Goal: Contribute content: Add original content to the website for others to see

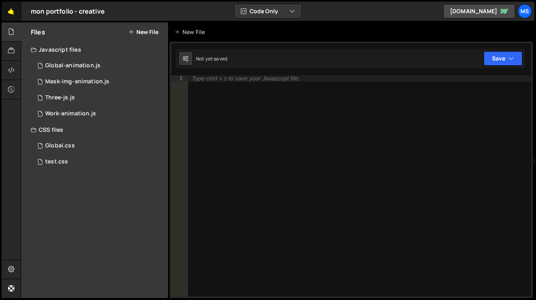
click at [13, 13] on link "🤙" at bounding box center [12, 11] width 20 height 19
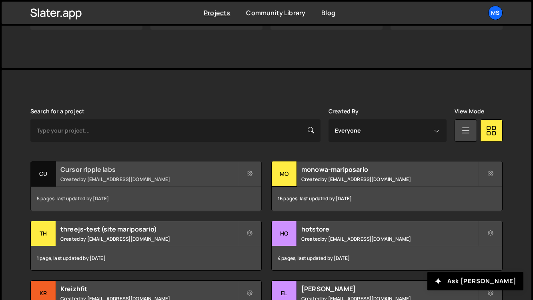
scroll to position [160, 0]
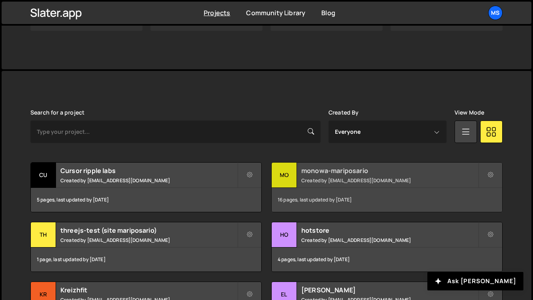
click at [323, 179] on small "Created by [EMAIL_ADDRESS][DOMAIN_NAME]" at bounding box center [389, 180] width 177 height 7
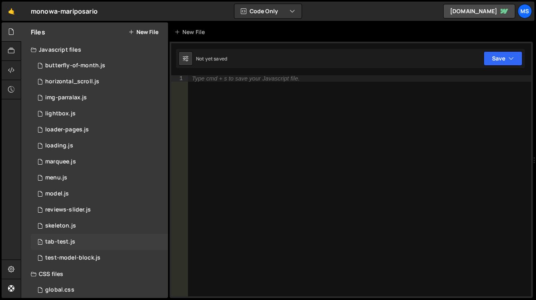
click at [87, 243] on div "1 tab-test.js 0" at bounding box center [99, 242] width 137 height 16
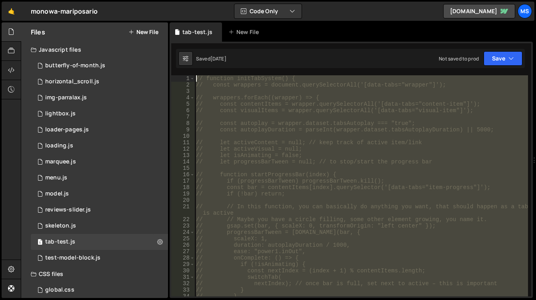
drag, startPoint x: 273, startPoint y: 157, endPoint x: 204, endPoint y: 1, distance: 170.6
click at [204, 1] on div "Hold on a sec... Are you certain you wish to leave this page? Any changes you'v…" at bounding box center [268, 150] width 536 height 300
type textarea "// function initTabSystem() { // const wrappers = document.querySelectorAll('[d…"
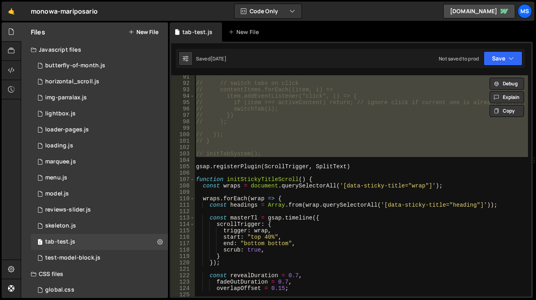
scroll to position [584, 0]
click at [151, 33] on button "New File" at bounding box center [143, 32] width 30 height 6
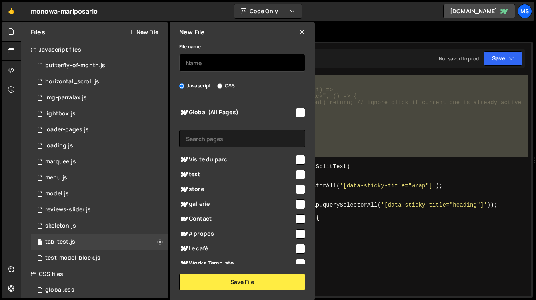
click at [200, 58] on input "text" at bounding box center [242, 63] width 126 height 18
type input "tabs-visite"
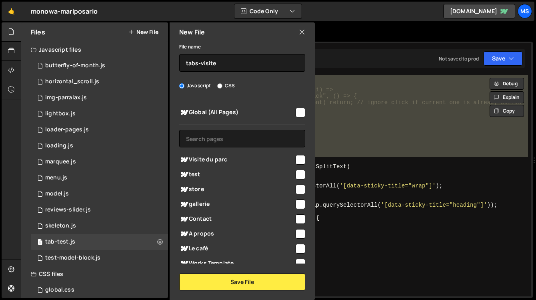
click at [296, 159] on input "checkbox" at bounding box center [301, 160] width 10 height 10
checkbox input "true"
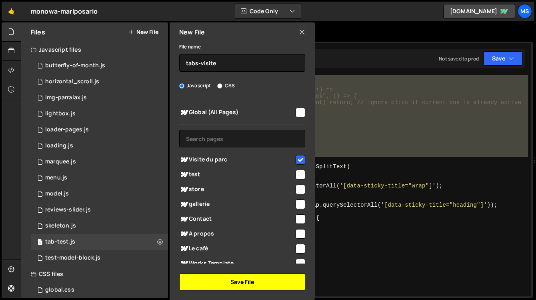
click at [257, 280] on button "Save File" at bounding box center [242, 281] width 126 height 17
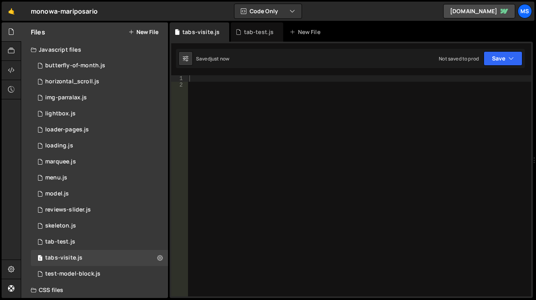
click at [287, 115] on div at bounding box center [360, 192] width 344 height 234
paste textarea "// initTabSystem();"
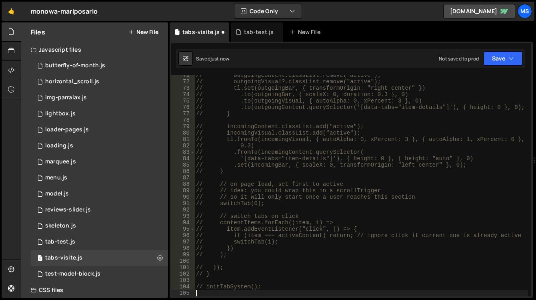
scroll to position [458, 0]
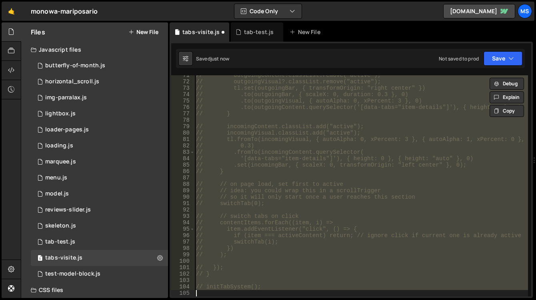
type textarea "initTabSystem();"
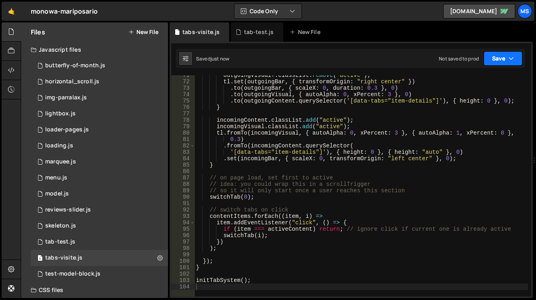
click at [507, 62] on button "Save" at bounding box center [503, 58] width 39 height 14
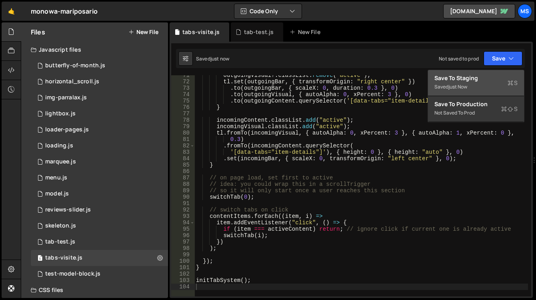
click at [488, 80] on div "Save to Staging S" at bounding box center [476, 78] width 83 height 8
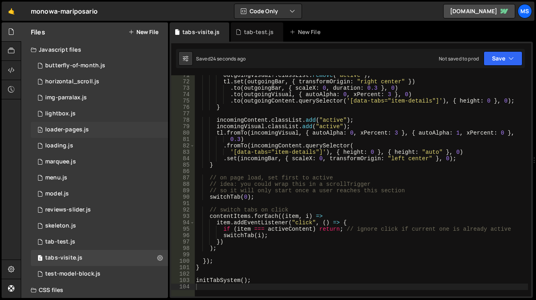
click at [81, 126] on div "4 loader-pages.js 0" at bounding box center [99, 130] width 137 height 16
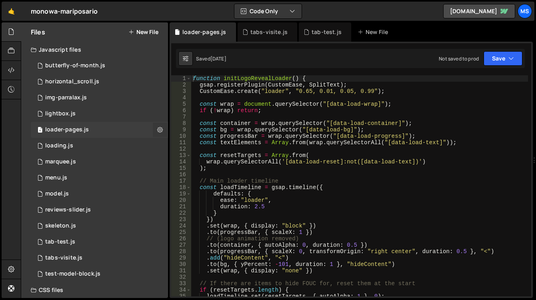
click at [157, 132] on icon at bounding box center [160, 130] width 6 height 8
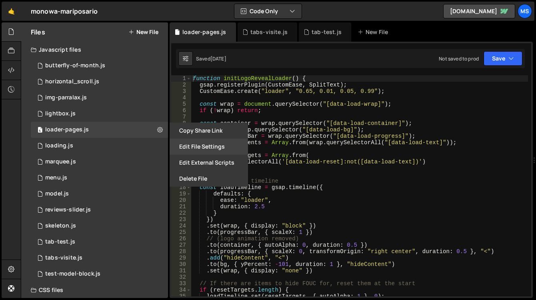
click at [210, 142] on button "Edit File Settings" at bounding box center [209, 146] width 78 height 16
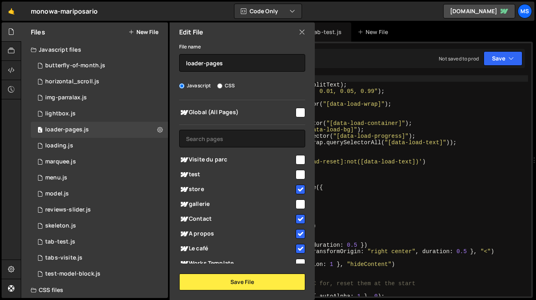
click at [301, 161] on input "checkbox" at bounding box center [301, 160] width 10 height 10
checkbox input "true"
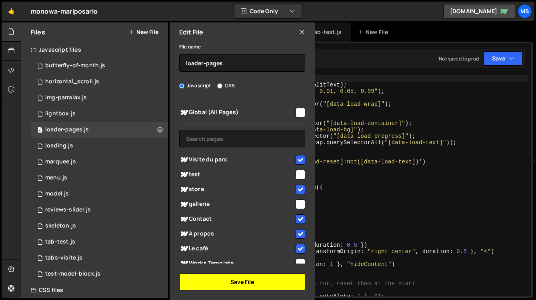
click at [269, 282] on button "Save File" at bounding box center [242, 281] width 126 height 17
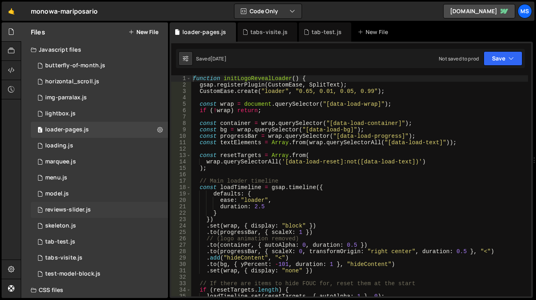
click at [130, 208] on div "1 reviews-slider.js 0" at bounding box center [99, 210] width 137 height 16
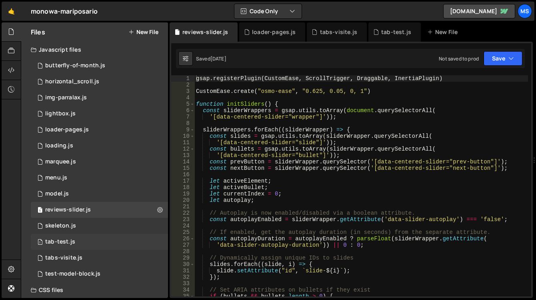
click at [115, 238] on div "1 tab-test.js 0" at bounding box center [99, 242] width 137 height 16
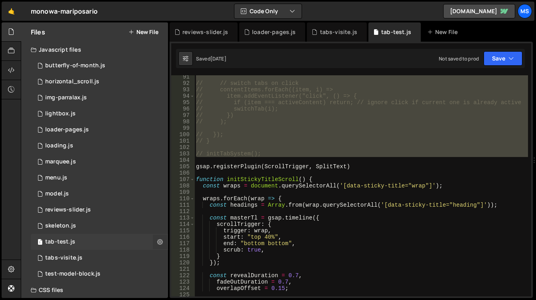
click at [157, 240] on icon at bounding box center [160, 242] width 6 height 8
type input "tab-test"
radio input "true"
checkbox input "true"
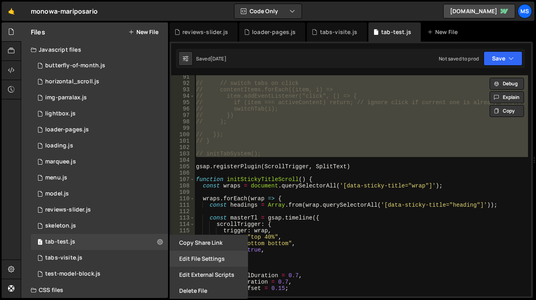
click at [211, 258] on button "Edit File Settings" at bounding box center [209, 258] width 78 height 16
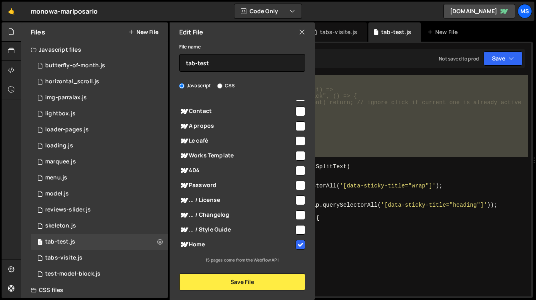
scroll to position [24, 0]
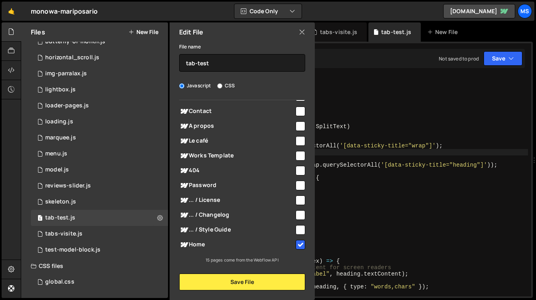
click at [445, 160] on div "// }) // ); // }); // } // initTabSystem(); gsap . registerPlugin ( ScrollTrigg…" at bounding box center [361, 189] width 334 height 234
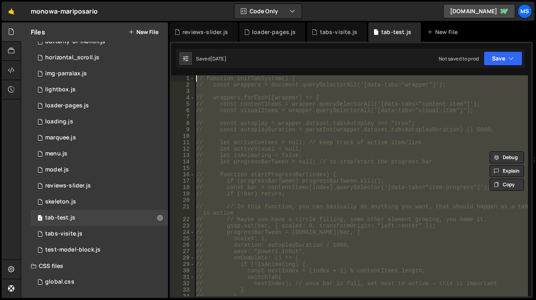
scroll to position [0, 0]
drag, startPoint x: 263, startPoint y: 108, endPoint x: 184, endPoint y: 18, distance: 118.8
click at [184, 18] on div "Hold on a sec... Are you certain you wish to leave this page? Any changes you'v…" at bounding box center [268, 150] width 536 height 300
type textarea "// function initTabSystem() { // const wrappers = document.querySelectorAll('[d…"
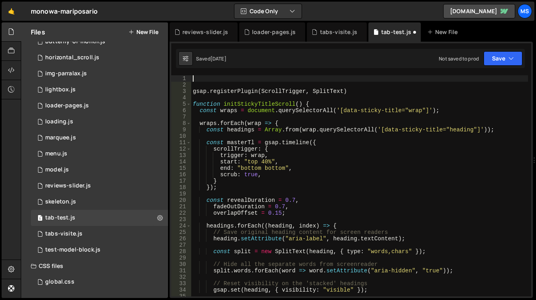
click at [194, 88] on div "gsap . registerPlugin ( ScrollTrigger , SplitText ) function initStickyTitleScr…" at bounding box center [359, 192] width 337 height 234
click at [192, 91] on div "gsap . registerPlugin ( ScrollTrigger , SplitText ) function initStickyTitleScr…" at bounding box center [359, 192] width 337 height 234
type textarea "gsap.registerPlugin(ScrollTrigger, SplitText)"
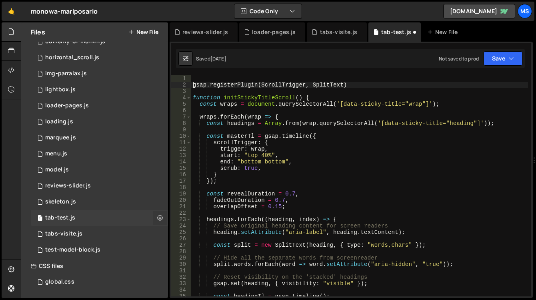
click at [157, 214] on icon at bounding box center [160, 218] width 6 height 8
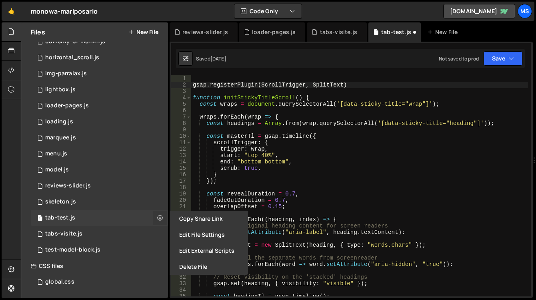
type input "tab-test"
radio input "true"
checkbox input "true"
click at [198, 234] on button "Edit File Settings" at bounding box center [209, 234] width 78 height 16
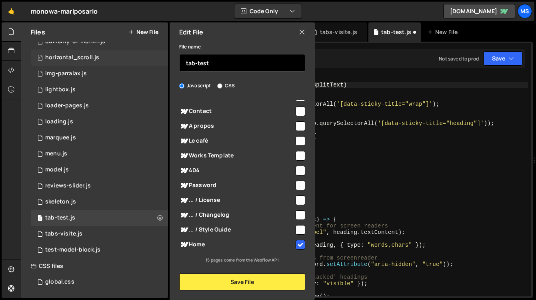
drag, startPoint x: 216, startPoint y: 64, endPoint x: 160, endPoint y: 57, distance: 56.9
click at [160, 57] on div "Files New File Javascript files 1 butterfly-of-month.js 0 1 horizontal_scroll.j…" at bounding box center [94, 159] width 147 height 275
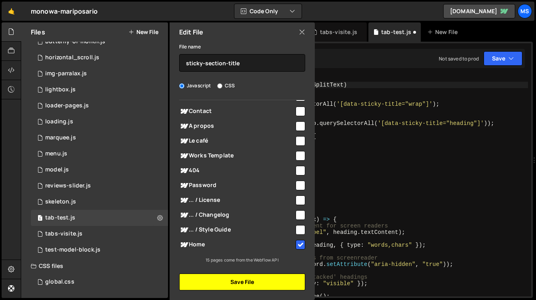
click at [293, 287] on button "Save File" at bounding box center [242, 281] width 126 height 17
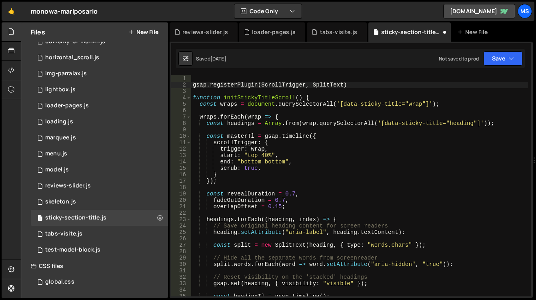
click at [148, 30] on button "New File" at bounding box center [143, 32] width 30 height 6
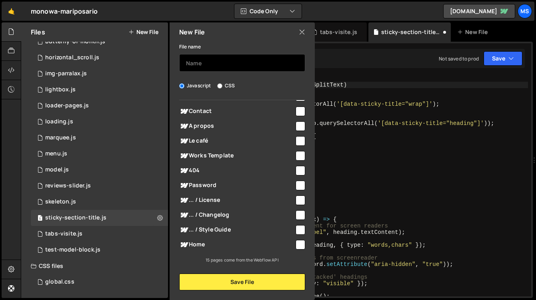
click at [193, 62] on input "text" at bounding box center [242, 63] width 126 height 18
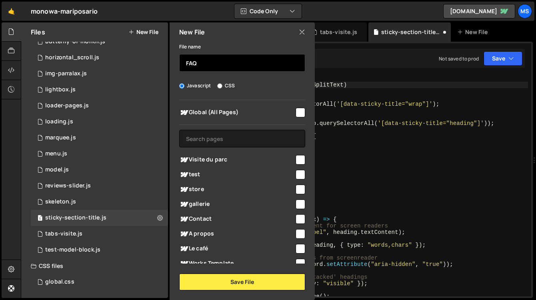
type input "FAQ"
click at [298, 156] on input "checkbox" at bounding box center [301, 160] width 10 height 10
checkbox input "true"
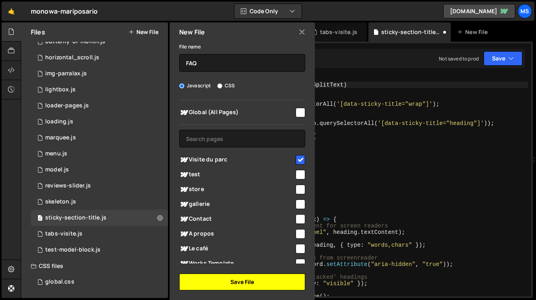
click at [281, 286] on button "Save File" at bounding box center [242, 281] width 126 height 17
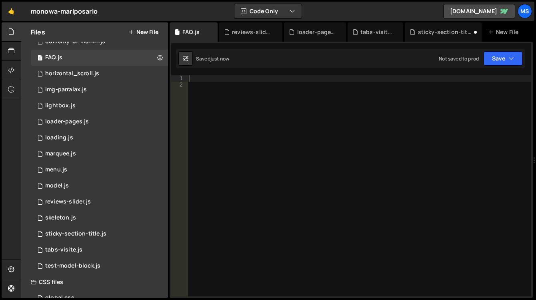
click at [281, 87] on div at bounding box center [360, 192] width 344 height 234
paste textarea "});"
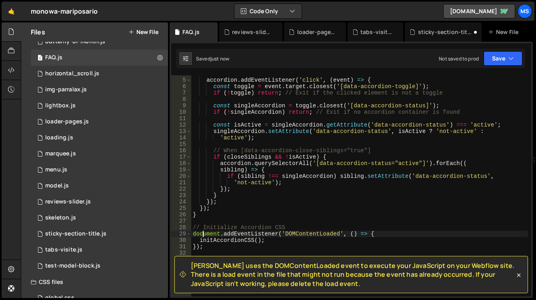
scroll to position [40, 0]
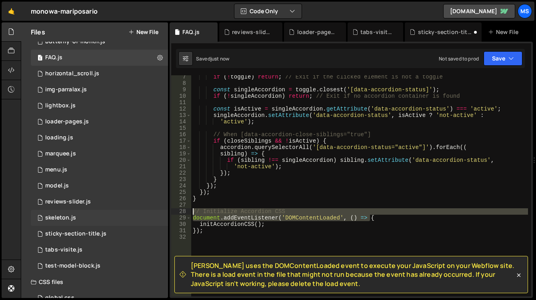
drag, startPoint x: 374, startPoint y: 217, endPoint x: 163, endPoint y: 213, distance: 210.9
click at [163, 213] on div "Files New File Javascript files 1 butterfly-of-month.js 0 1 FAQ.js 0 1 horizont…" at bounding box center [278, 160] width 515 height 276
type textarea "// Initialize Accordion CSS document.addEventListener('DOMContentLoaded', () =>…"
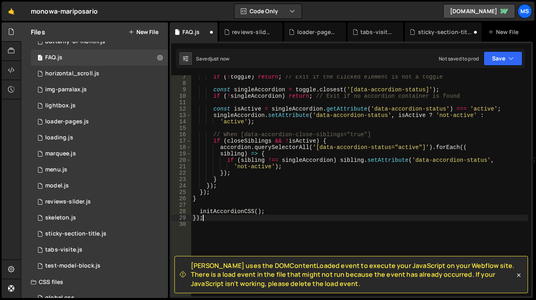
drag, startPoint x: 202, startPoint y: 218, endPoint x: 177, endPoint y: 216, distance: 25.7
click at [177, 216] on div "7 8 9 10 11 12 13 14 15 16 17 18 19 20 21 22 23 24 25 26 27 28 29 30 if ( ! tog…" at bounding box center [351, 185] width 360 height 221
type textarea "});"
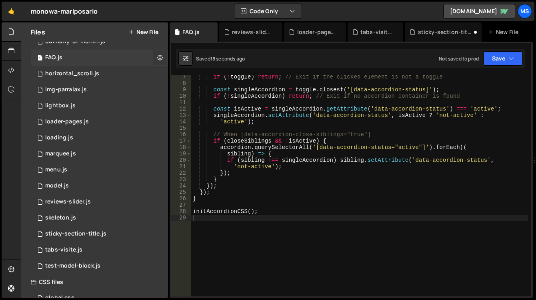
click at [157, 59] on icon at bounding box center [160, 58] width 6 height 8
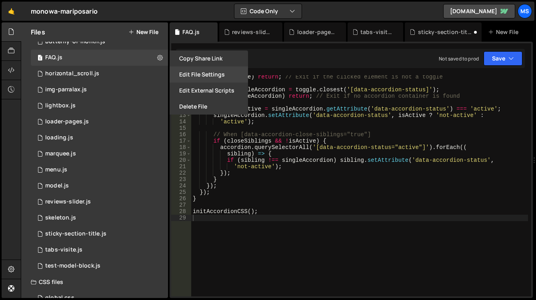
click at [197, 70] on button "Edit File Settings" at bounding box center [209, 74] width 78 height 16
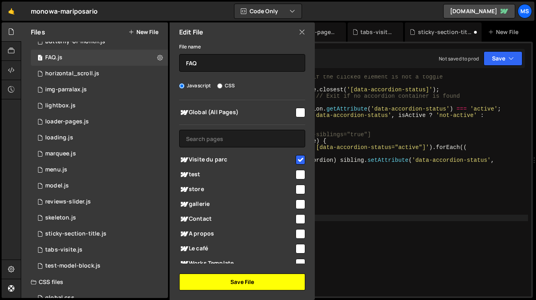
click at [253, 277] on button "Save File" at bounding box center [242, 281] width 126 height 17
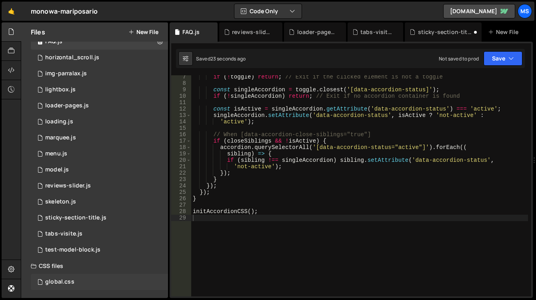
click at [100, 275] on div "global.css 0" at bounding box center [99, 282] width 137 height 16
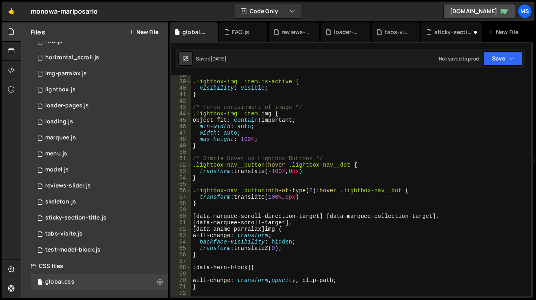
scroll to position [264, 0]
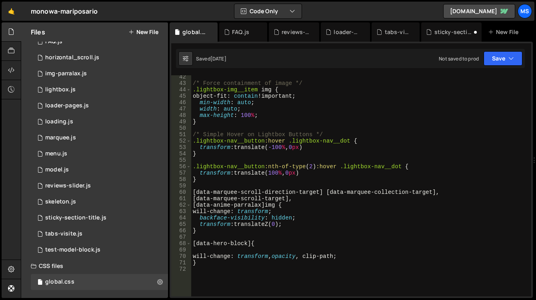
click at [213, 286] on div "/* Force containment of image */ .lightbox-img__item img { object-fit : contain…" at bounding box center [359, 191] width 337 height 234
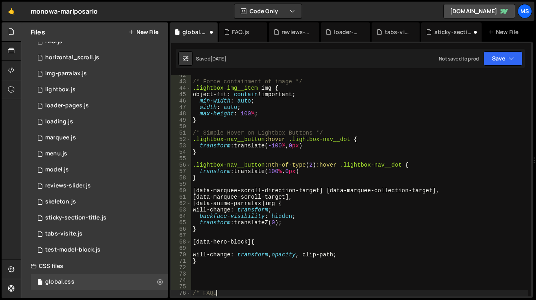
scroll to position [0, 1]
type textarea "/* FAQ */"
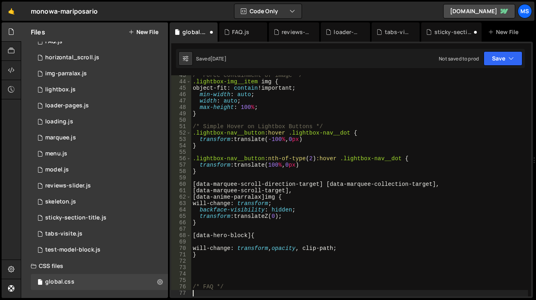
scroll to position [0, 0]
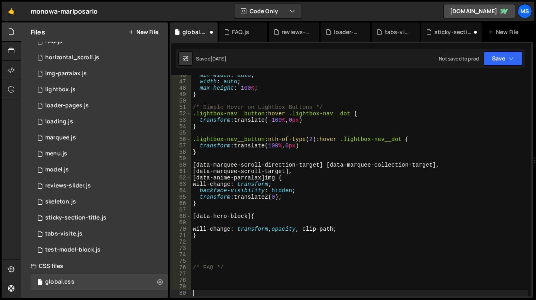
paste textarea "}"
type textarea "}"
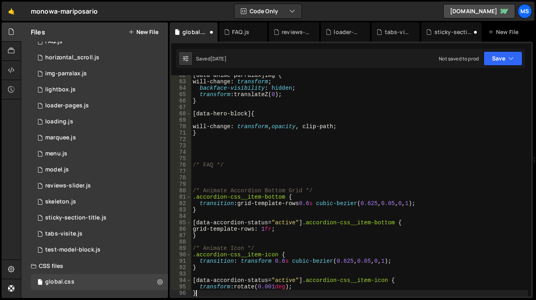
scroll to position [394, 0]
